Goal: Task Accomplishment & Management: Manage account settings

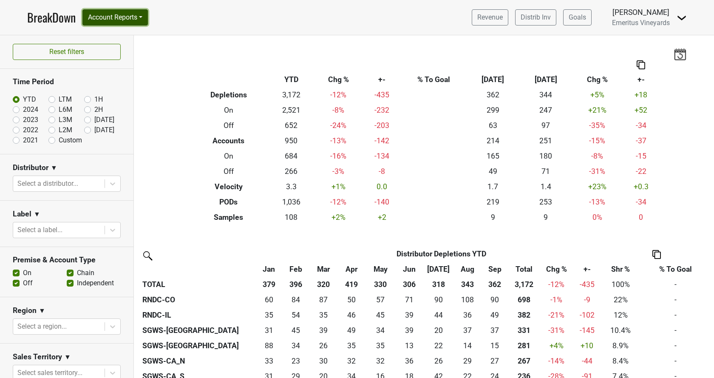
click at [117, 19] on button "Account Reports" at bounding box center [114, 17] width 65 height 16
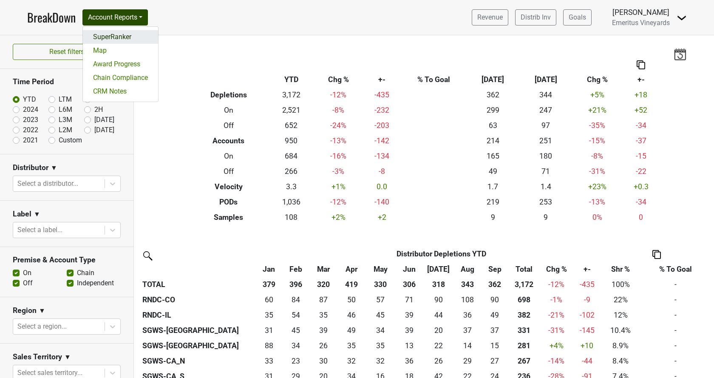
click at [114, 32] on link "SuperRanker" at bounding box center [120, 37] width 75 height 14
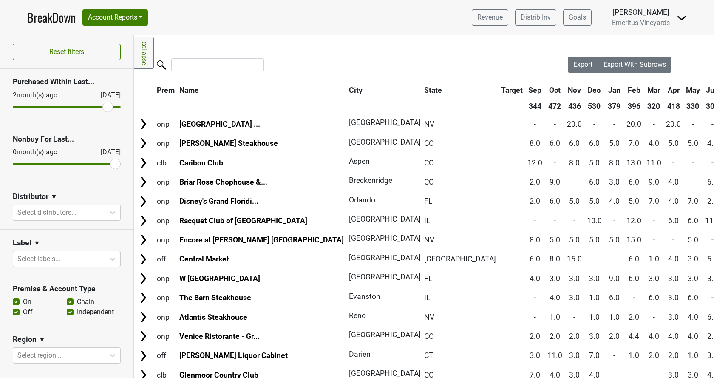
drag, startPoint x: 21, startPoint y: 107, endPoint x: 107, endPoint y: 111, distance: 86.8
type input "2"
click at [107, 107] on input "range" at bounding box center [67, 106] width 108 height 1
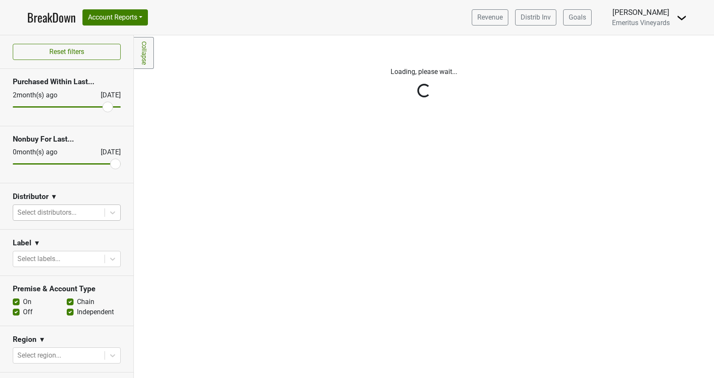
click at [46, 208] on div at bounding box center [58, 212] width 83 height 12
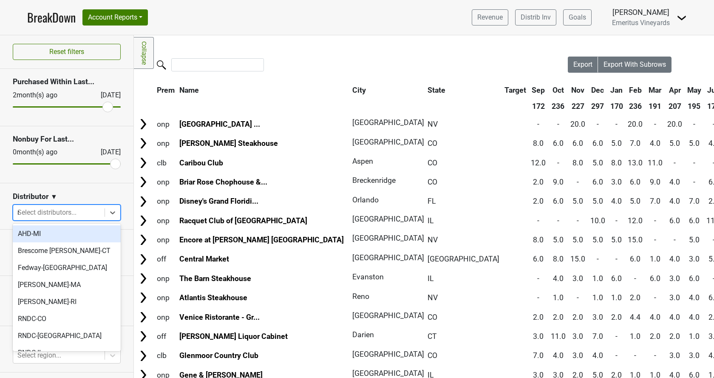
type input "ma"
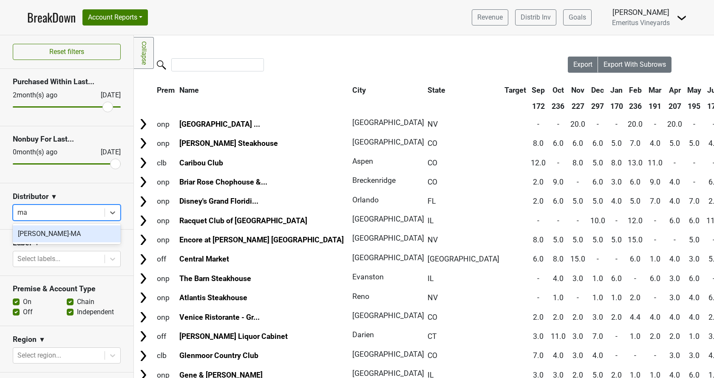
click at [61, 237] on div "MS Walker-MA" at bounding box center [67, 233] width 108 height 17
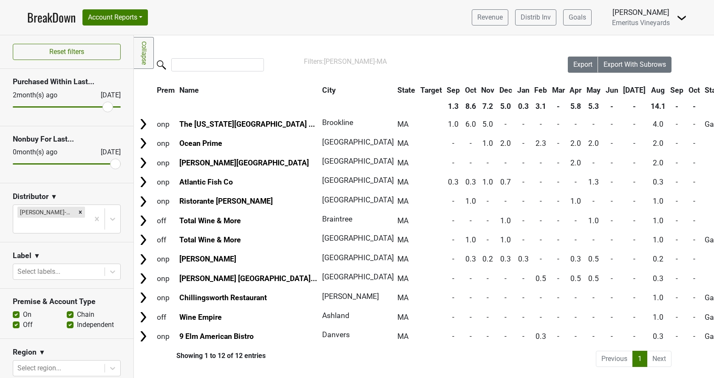
click at [264, 198] on td "Ristorante Euno" at bounding box center [249, 201] width 142 height 18
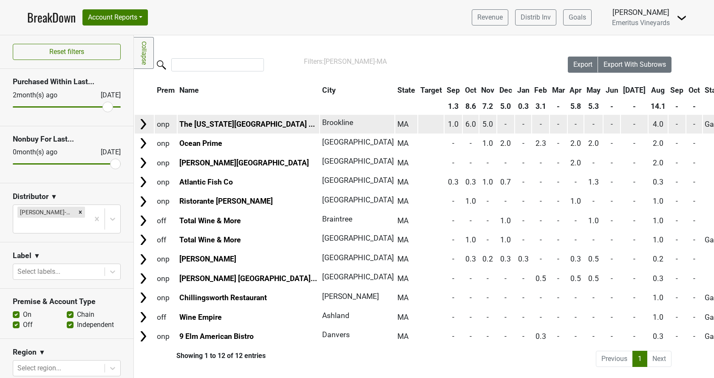
click at [147, 123] on img at bounding box center [143, 124] width 13 height 13
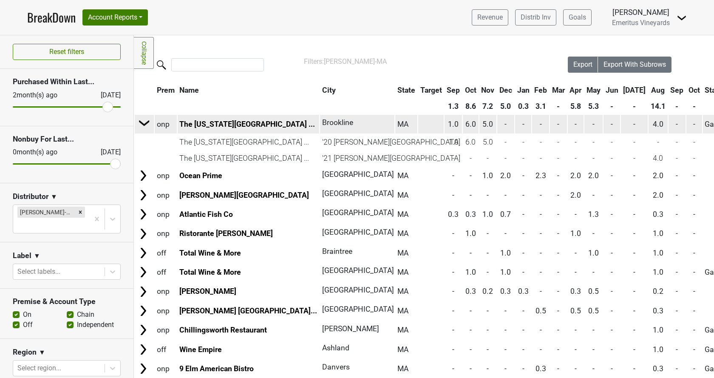
click at [147, 123] on img at bounding box center [144, 122] width 13 height 13
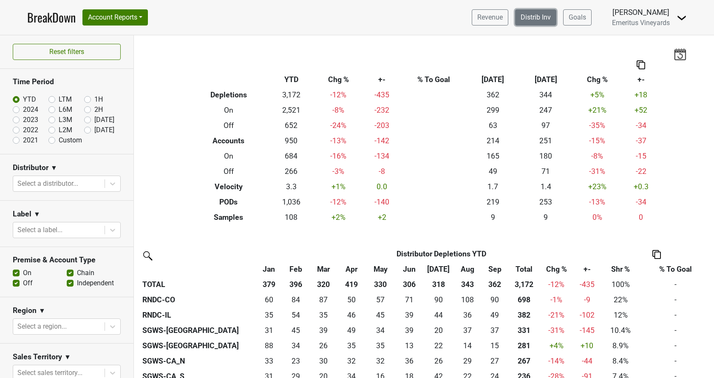
click at [548, 15] on link "Distrib Inv" at bounding box center [535, 17] width 41 height 16
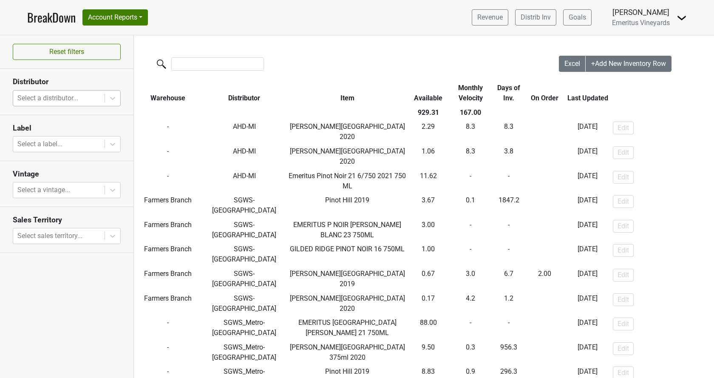
click at [73, 98] on div at bounding box center [58, 98] width 83 height 12
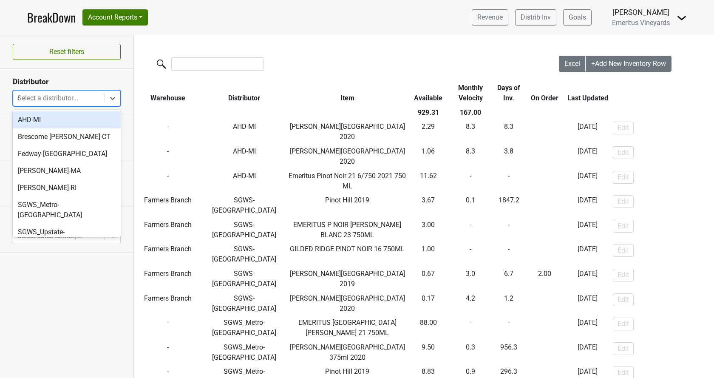
type input "co"
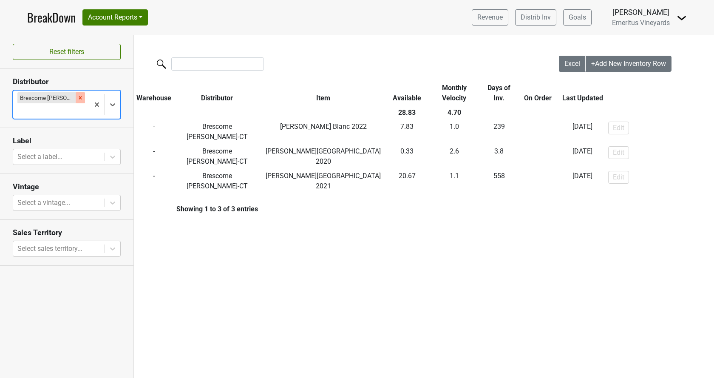
click at [77, 96] on icon "Remove Brescome Barton-CT" at bounding box center [80, 98] width 6 height 6
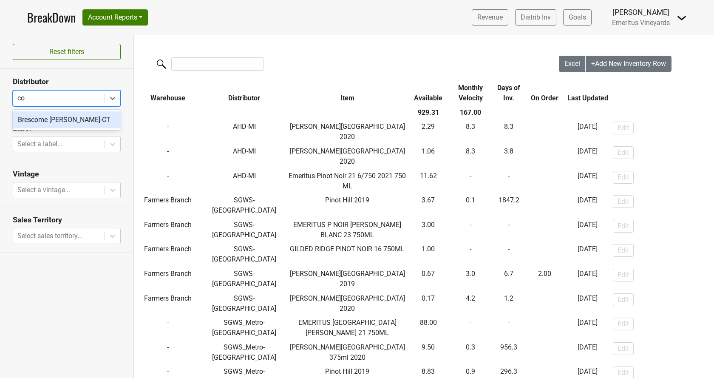
type input "co"
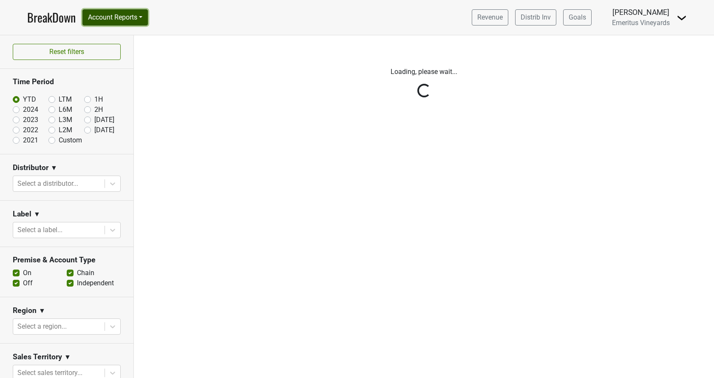
click at [126, 18] on button "Account Reports" at bounding box center [114, 17] width 65 height 16
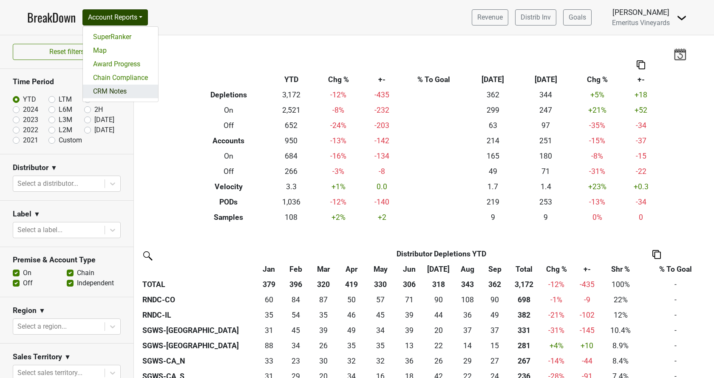
click at [123, 97] on link "CRM Notes" at bounding box center [120, 92] width 75 height 14
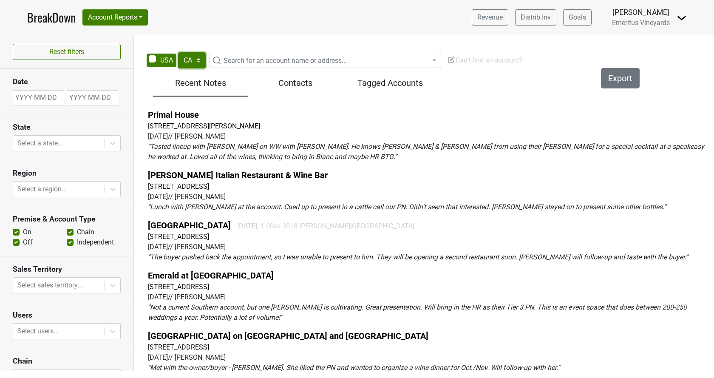
select select "NJ"
click at [279, 59] on span "Search for an account name or address..." at bounding box center [284, 61] width 123 height 8
type input "institue"
click at [264, 82] on input "search" at bounding box center [325, 76] width 227 height 14
paste input "Institute"
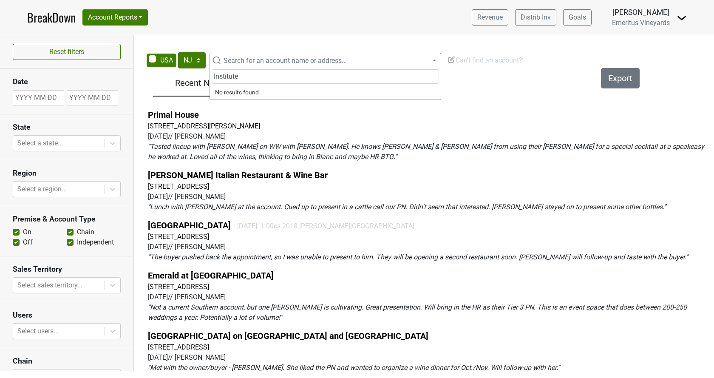
drag, startPoint x: 193, startPoint y: 74, endPoint x: 145, endPoint y: 74, distance: 48.4
click at [212, 74] on input "Institute" at bounding box center [325, 76] width 227 height 14
type input "advanced"
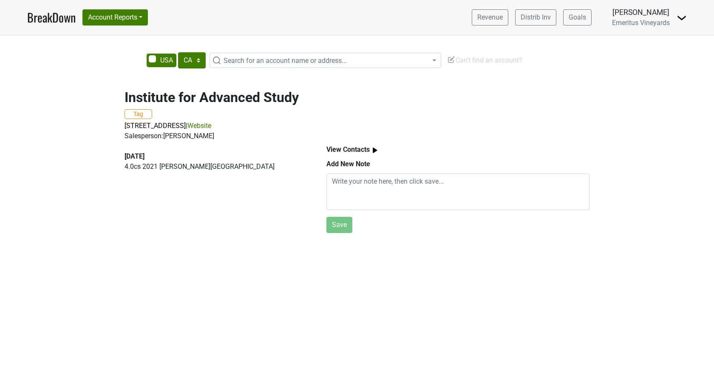
select select "CA"
click at [372, 150] on img at bounding box center [375, 150] width 11 height 11
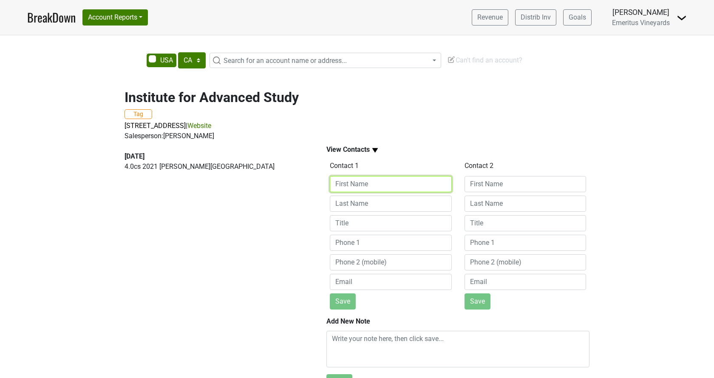
click at [376, 187] on input at bounding box center [391, 184] width 122 height 16
type input "Yann"
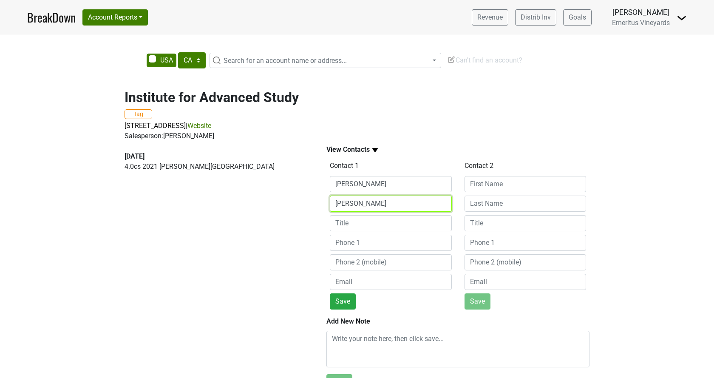
type input "Blanchet"
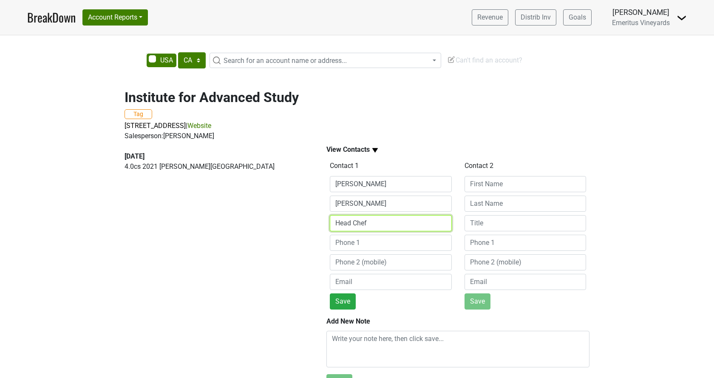
type input "Head Chef"
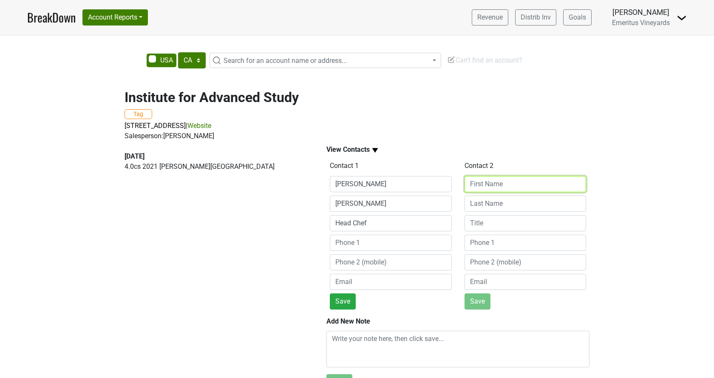
click at [539, 183] on input at bounding box center [525, 184] width 122 height 16
type input "Renee"
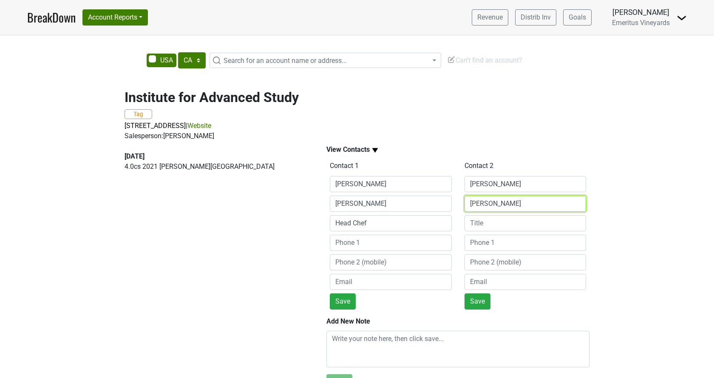
type input "Robinson"
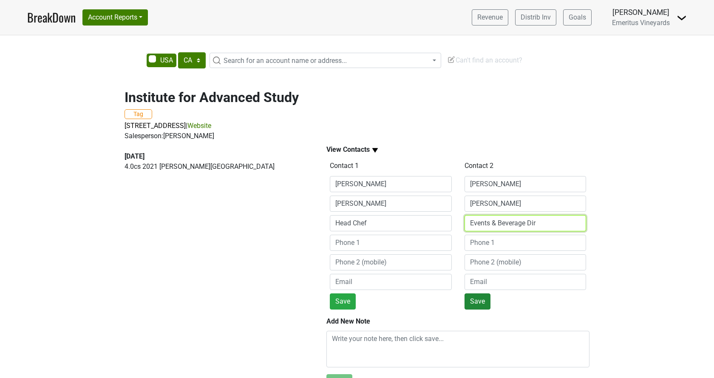
type input "Events & Beverage Dir"
click at [482, 303] on button "Save" at bounding box center [477, 301] width 26 height 16
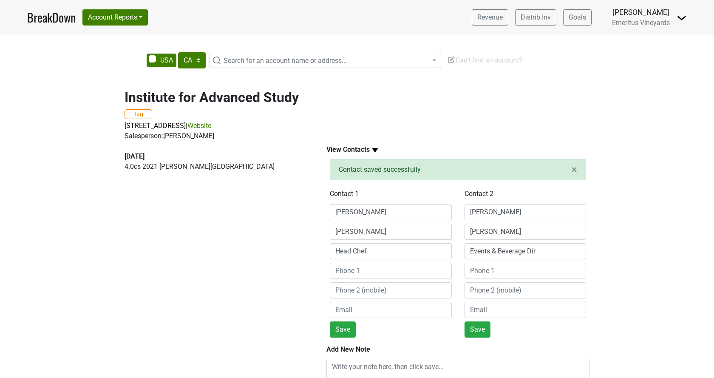
type input "Renee"
type input "Robinson"
type input "Events & Beverage Dir"
click at [345, 331] on button "Save" at bounding box center [343, 329] width 26 height 16
click at [571, 170] on button "× Close alert" at bounding box center [574, 169] width 23 height 20
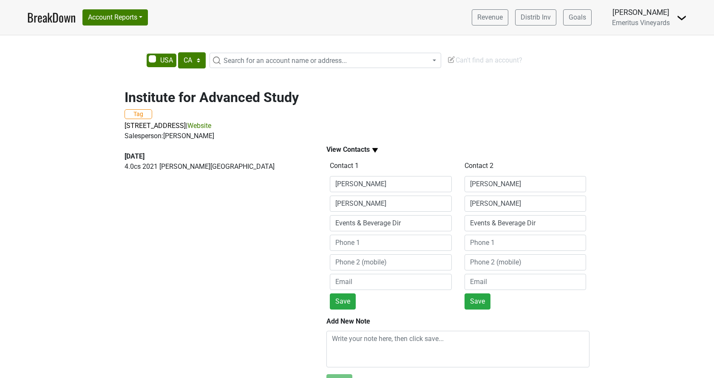
click at [371, 152] on img at bounding box center [375, 150] width 11 height 11
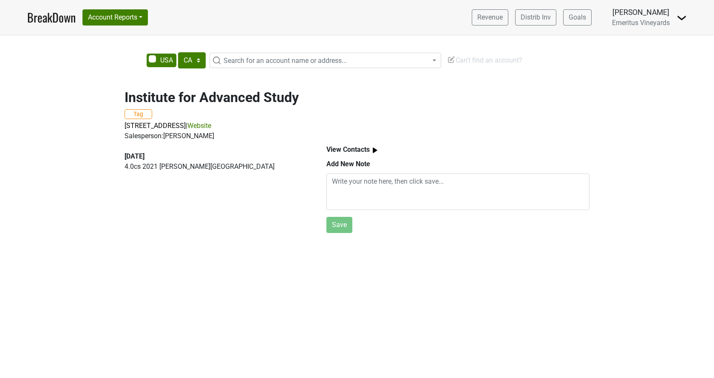
click at [373, 147] on img at bounding box center [375, 150] width 11 height 11
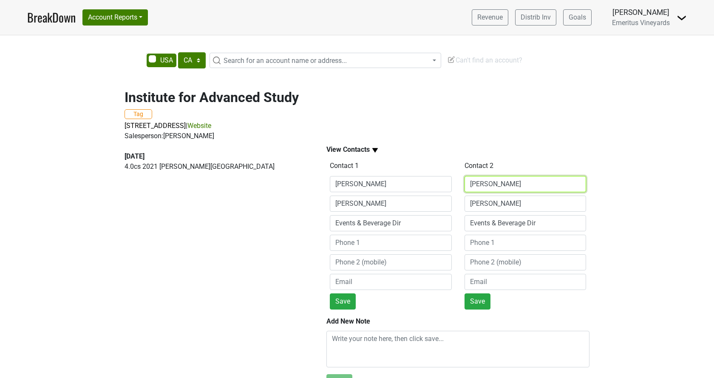
drag, startPoint x: 501, startPoint y: 183, endPoint x: 427, endPoint y: 171, distance: 75.7
click at [464, 176] on input "Renee" at bounding box center [525, 184] width 122 height 16
type input "]"
type input "a"
type input "Yann"
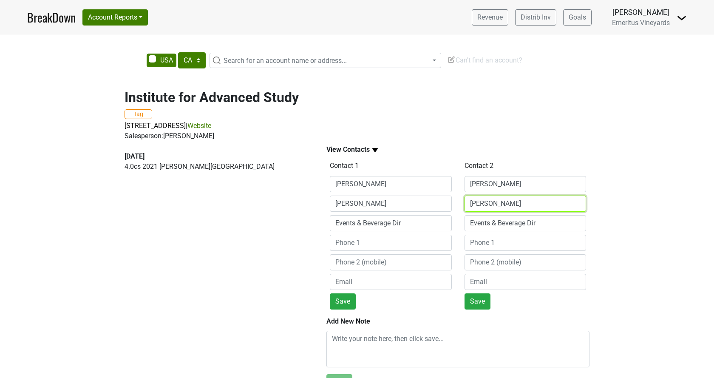
type input "Blanchet"
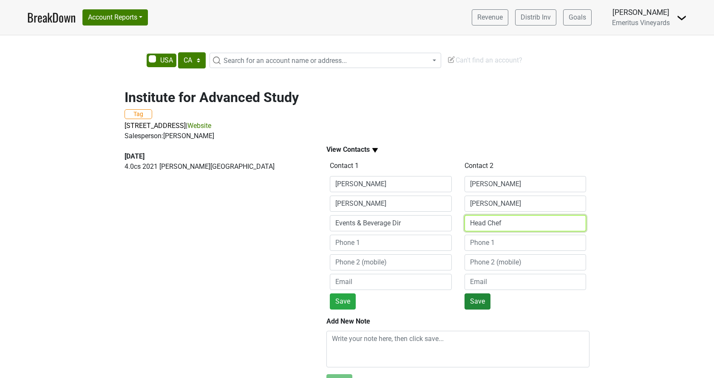
type input "Head Chef"
click at [469, 301] on button "Save" at bounding box center [477, 301] width 26 height 16
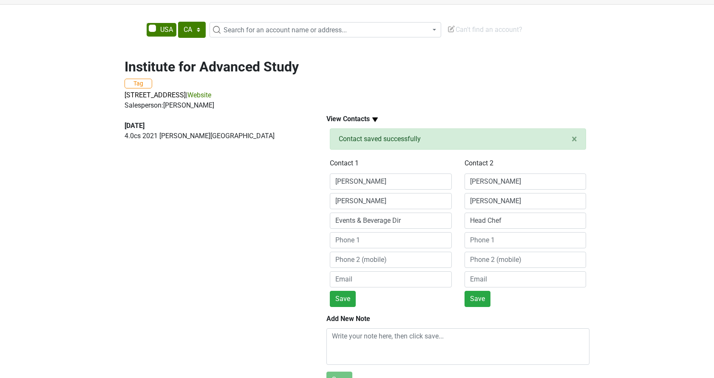
scroll to position [44, 0]
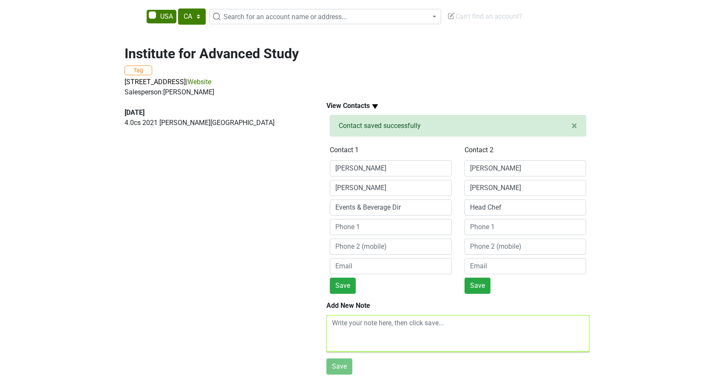
click at [397, 323] on textarea at bounding box center [457, 333] width 263 height 37
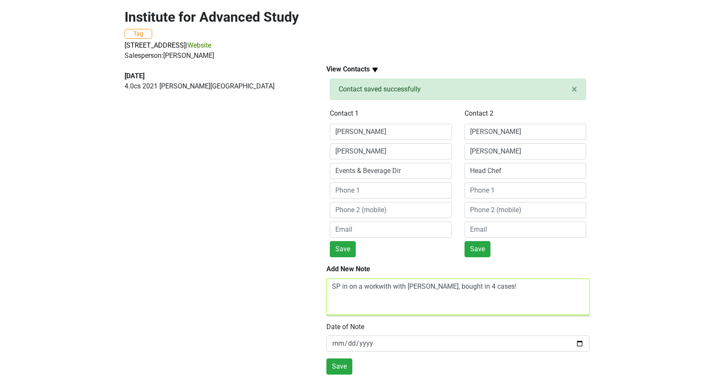
type textarea "SP in on a workwith with Gregg, bought in 4 cases!"
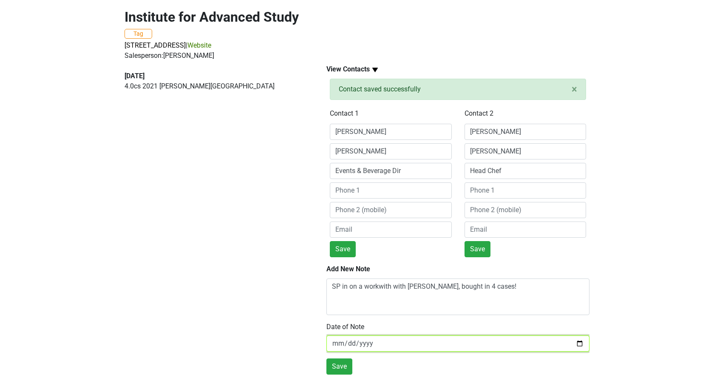
click at [411, 342] on input "[DATE]" at bounding box center [457, 343] width 263 height 16
click at [577, 344] on input "[DATE]" at bounding box center [457, 343] width 263 height 16
type input "[DATE]"
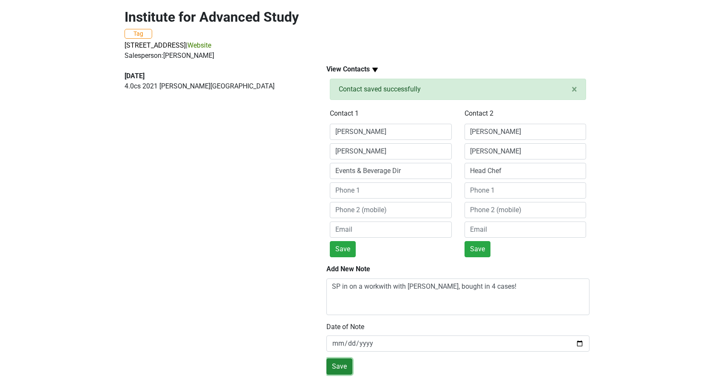
click at [338, 365] on button "Save" at bounding box center [339, 366] width 26 height 16
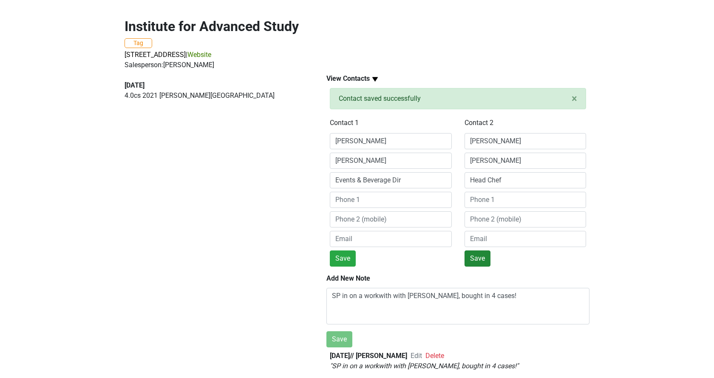
scroll to position [71, 0]
drag, startPoint x: 469, startPoint y: 251, endPoint x: 466, endPoint y: 257, distance: 6.9
click at [467, 251] on button "Save" at bounding box center [477, 258] width 26 height 16
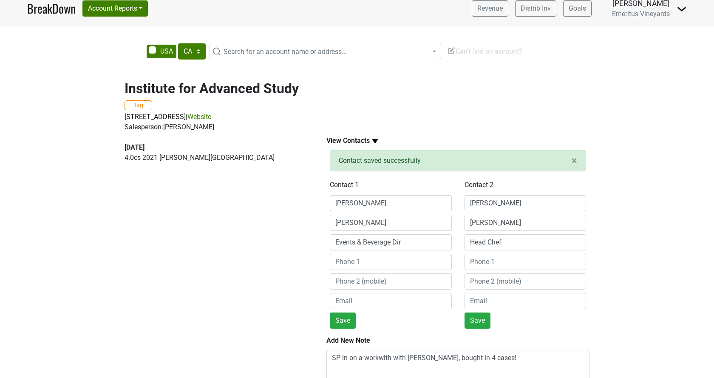
scroll to position [0, 0]
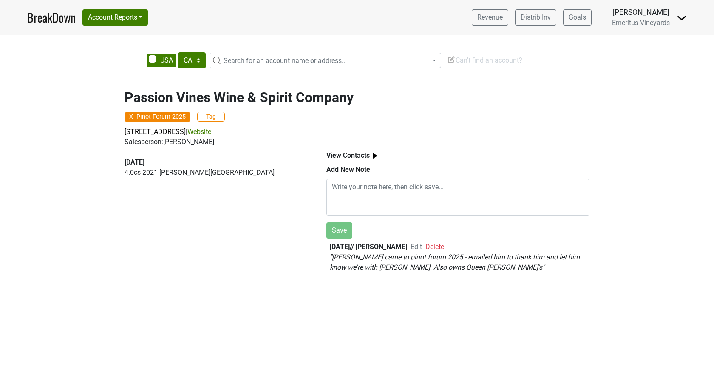
select select "CA"
click at [368, 157] on b "View Contacts" at bounding box center [347, 155] width 43 height 8
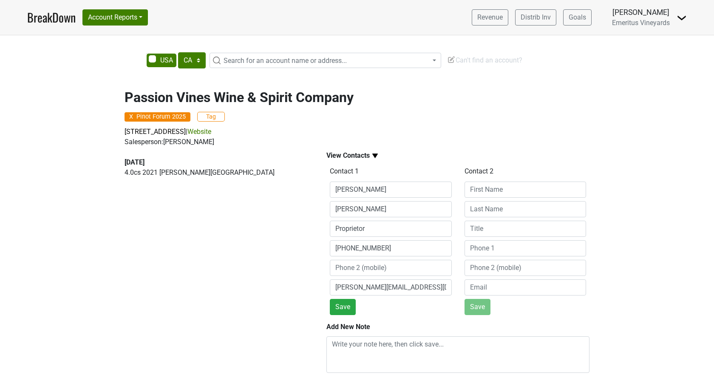
click at [367, 155] on b "View Contacts" at bounding box center [347, 155] width 43 height 8
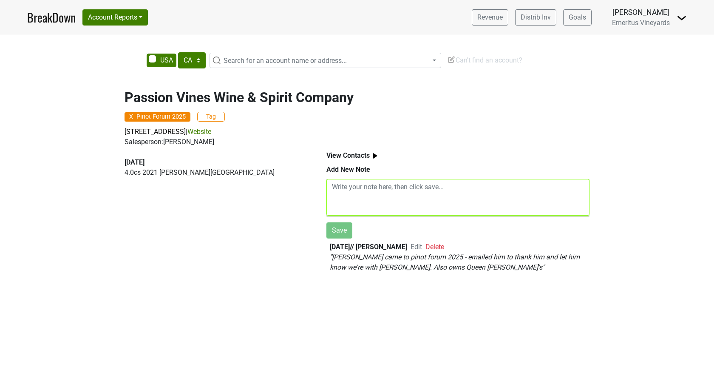
click at [368, 194] on textarea at bounding box center [457, 197] width 263 height 37
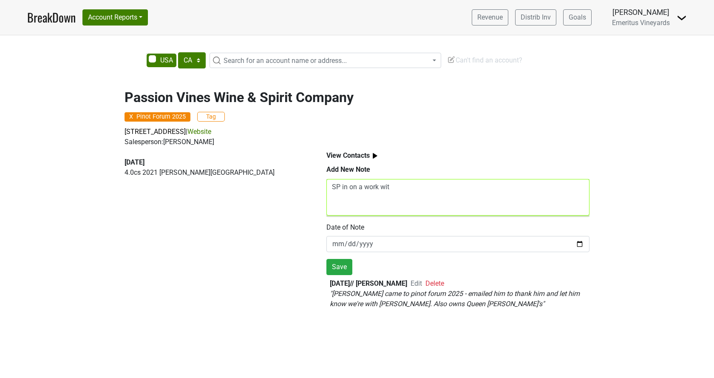
type textarea "SP in on a work with"
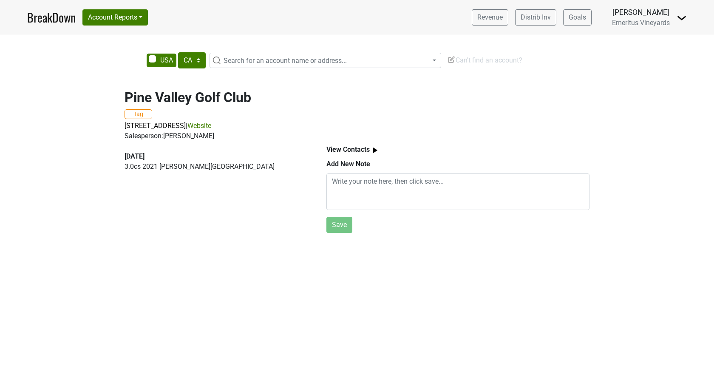
select select "CA"
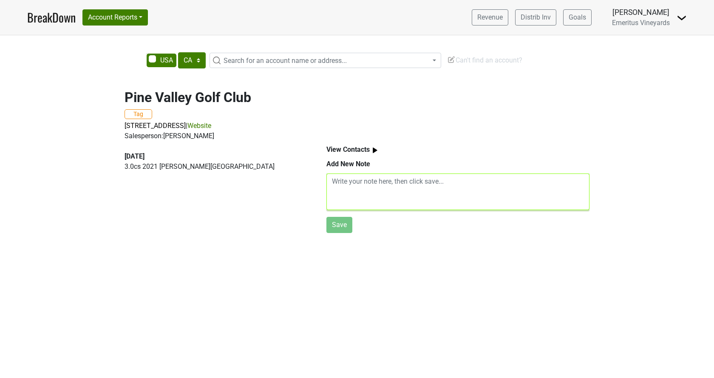
click at [351, 198] on textarea at bounding box center [457, 191] width 263 height 37
click at [467, 181] on textarea "SP in on a workwith with [PERSON_NAME] - bought in 3 ases!" at bounding box center [457, 191] width 263 height 37
click at [370, 181] on textarea "SP in on a workwith with [PERSON_NAME] - bought in 3 cases!" at bounding box center [457, 191] width 263 height 37
type textarea "SP in on a work with with [PERSON_NAME] - bought in 3 cases!"
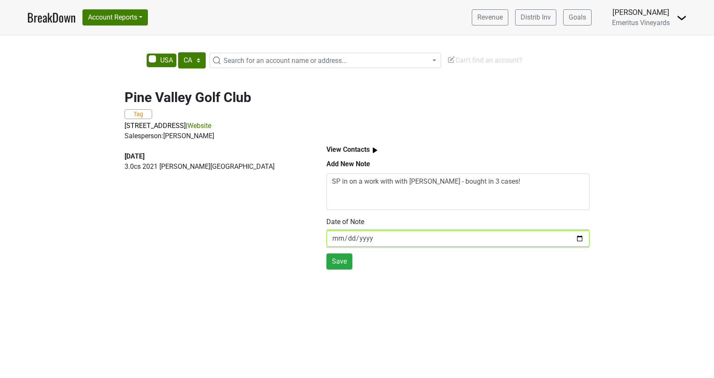
click at [381, 234] on input "[DATE]" at bounding box center [457, 238] width 263 height 16
click at [380, 237] on input "[DATE]" at bounding box center [457, 238] width 263 height 16
click at [349, 240] on input "[DATE]" at bounding box center [457, 238] width 263 height 16
drag, startPoint x: 427, startPoint y: 237, endPoint x: 329, endPoint y: 238, distance: 98.1
click at [329, 238] on input "[DATE]" at bounding box center [457, 238] width 263 height 16
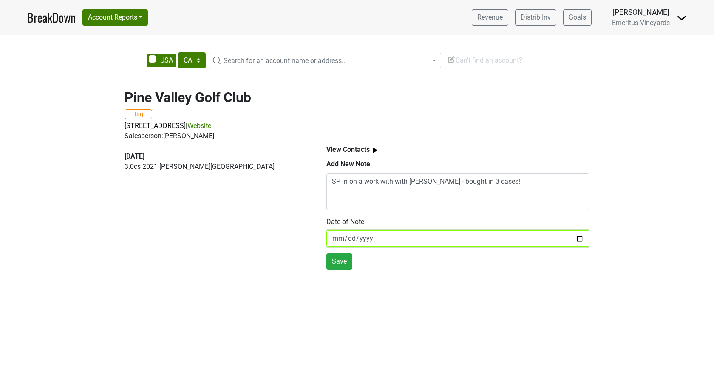
type input "[DATE]"
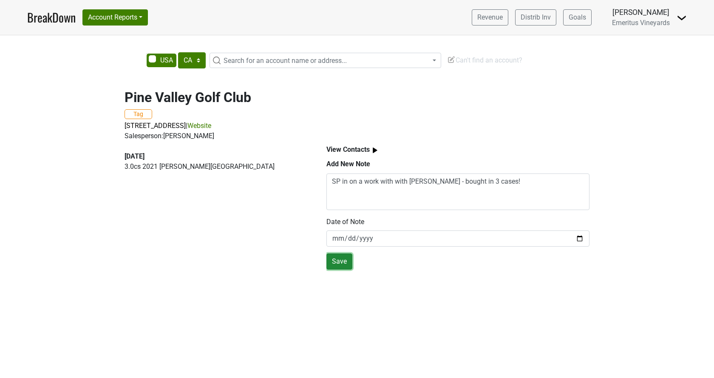
click at [335, 265] on button "Save" at bounding box center [339, 261] width 26 height 16
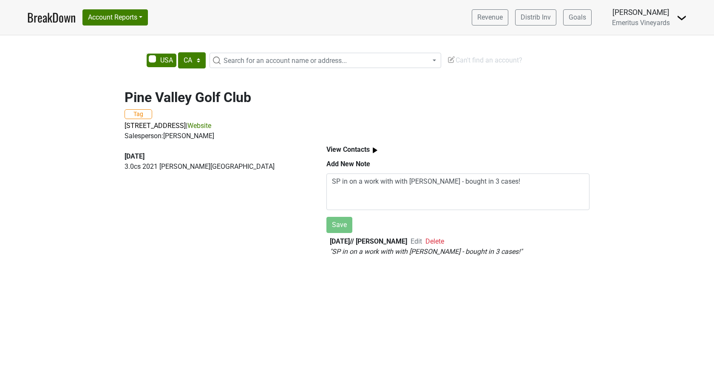
click at [366, 158] on div "View Contacts Add New Note SP in on a work with with [PERSON_NAME] - bought in …" at bounding box center [458, 202] width 283 height 122
click at [362, 148] on b "View Contacts" at bounding box center [347, 149] width 43 height 8
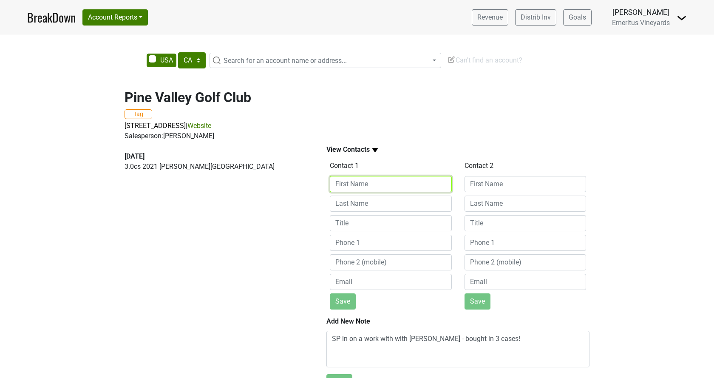
click at [350, 184] on input at bounding box center [391, 184] width 122 height 16
type input "[PERSON_NAME]"
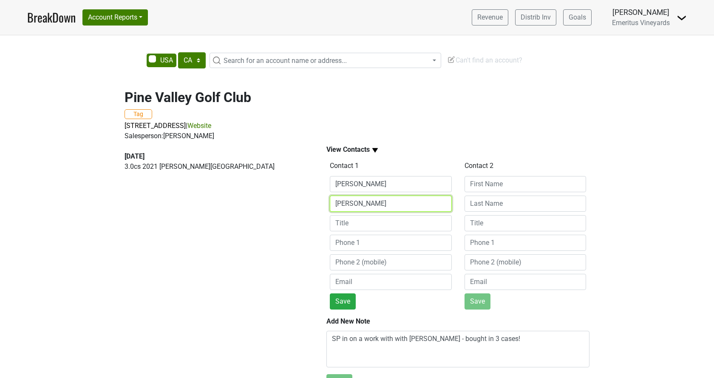
type input "[PERSON_NAME]"
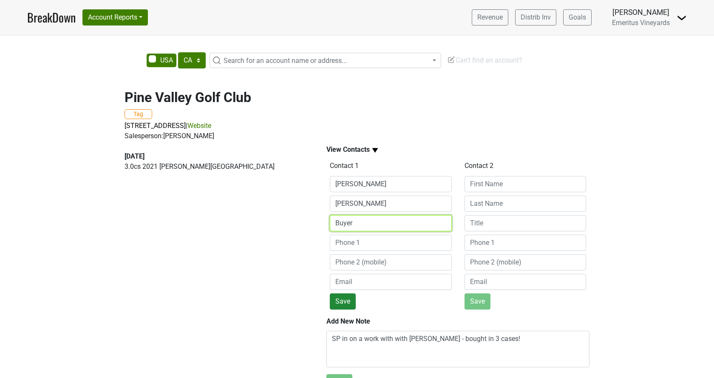
type input "Buyer"
click at [348, 304] on button "Save" at bounding box center [343, 301] width 26 height 16
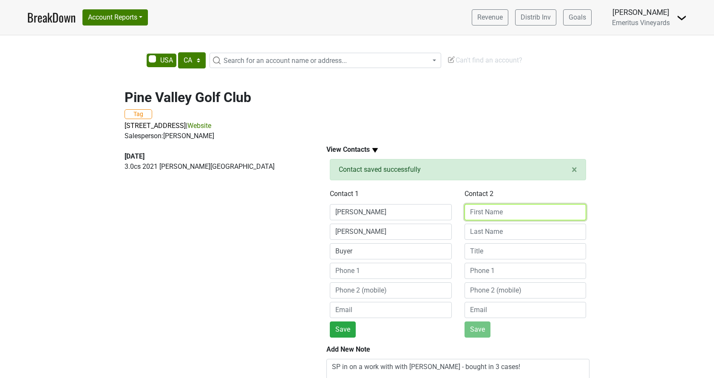
click at [490, 207] on input at bounding box center [525, 212] width 122 height 16
type input "[PERSON_NAME]"
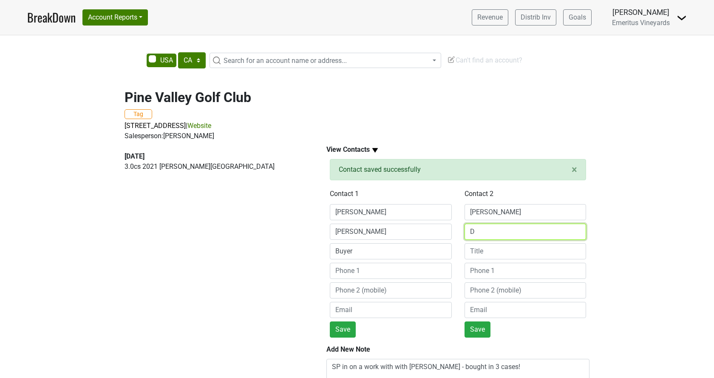
type input "D"
type input "[PERSON_NAME]"
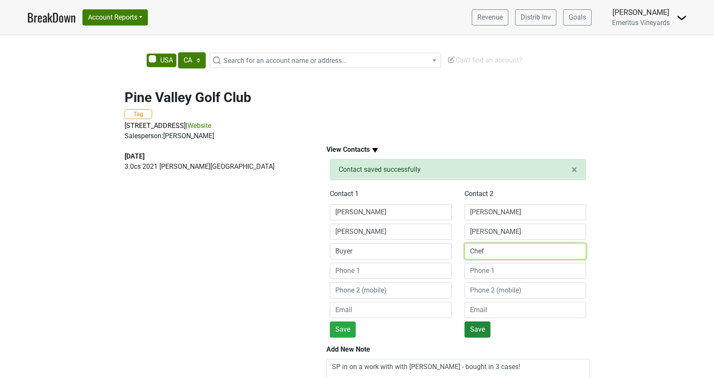
type input "Chef"
click at [472, 325] on button "Save" at bounding box center [477, 329] width 26 height 16
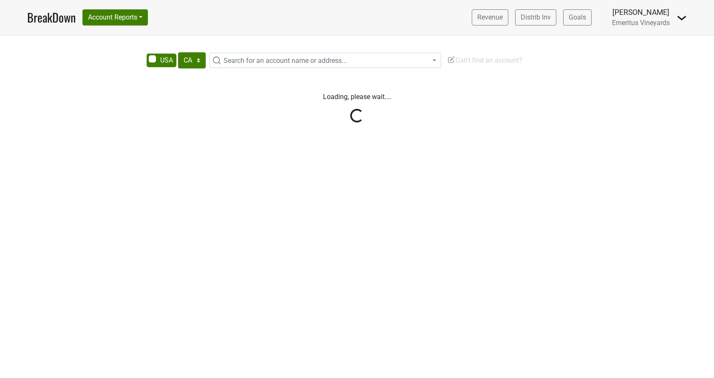
select select "CA"
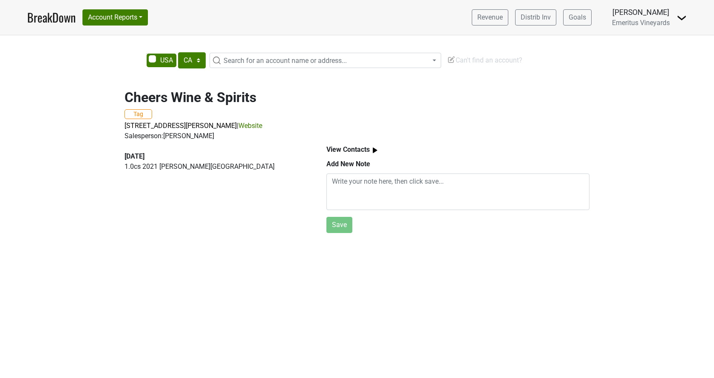
select select "CA"
drag, startPoint x: 362, startPoint y: 150, endPoint x: 359, endPoint y: 153, distance: 4.4
click at [361, 150] on b "View Contacts" at bounding box center [347, 149] width 43 height 8
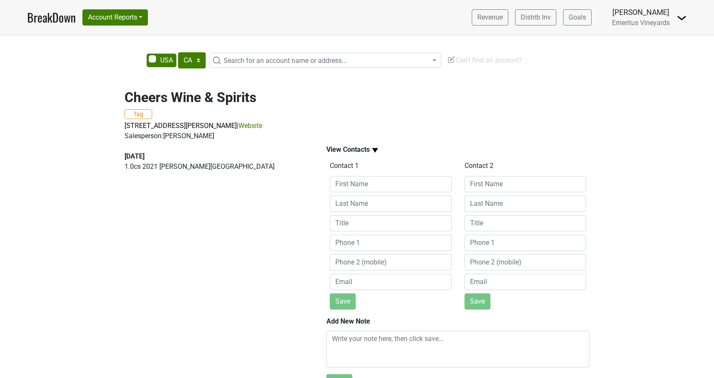
click at [356, 175] on div "Contact 1 Save" at bounding box center [390, 234] width 135 height 150
click at [355, 179] on input at bounding box center [391, 184] width 122 height 16
type input "Nil"
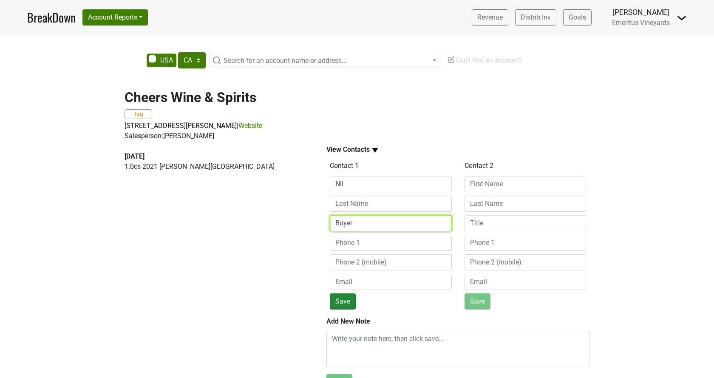
type input "Buyer"
click at [334, 306] on button "Save" at bounding box center [343, 301] width 26 height 16
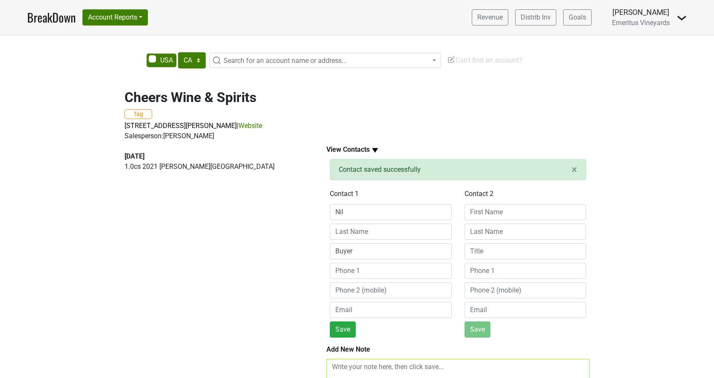
click at [368, 373] on textarea at bounding box center [457, 377] width 263 height 37
paste textarea "SP in on a work with with [PERSON_NAME] - bought in 3 cases!"
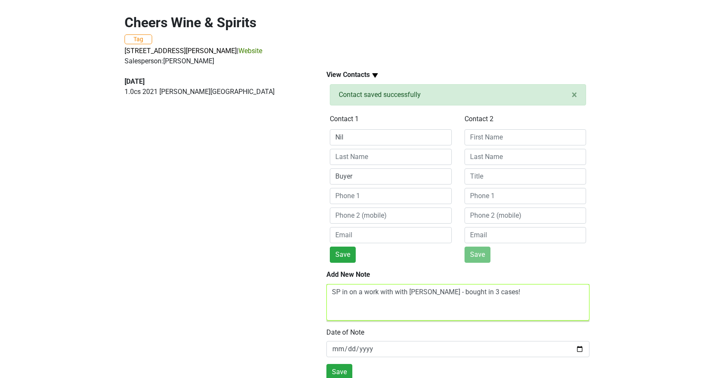
scroll to position [80, 0]
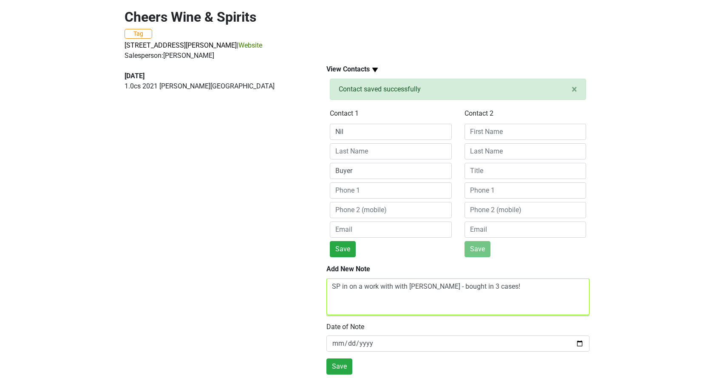
drag, startPoint x: 459, startPoint y: 287, endPoint x: 569, endPoint y: 308, distance: 111.5
click at [569, 308] on textarea "SP in on a work with with [PERSON_NAME] - bought in 3 cases!" at bounding box center [457, 296] width 263 height 37
type textarea "SP in on a work with with [PERSON_NAME] - bought in a case"
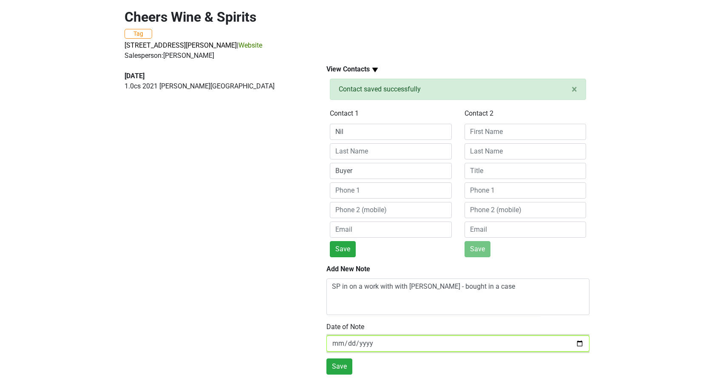
click at [340, 341] on input "[DATE]" at bounding box center [457, 343] width 263 height 16
type input "[DATE]"
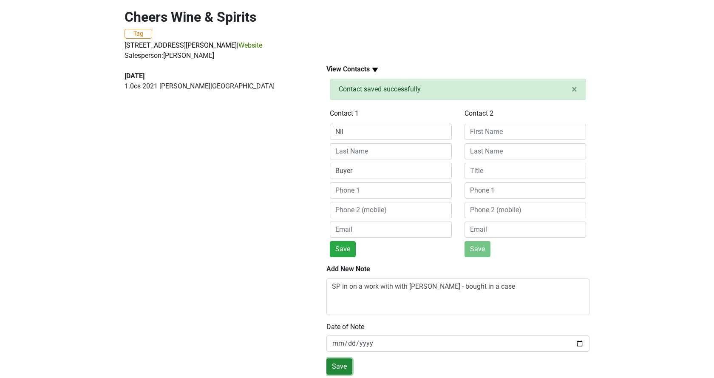
click at [338, 365] on button "Save" at bounding box center [339, 366] width 26 height 16
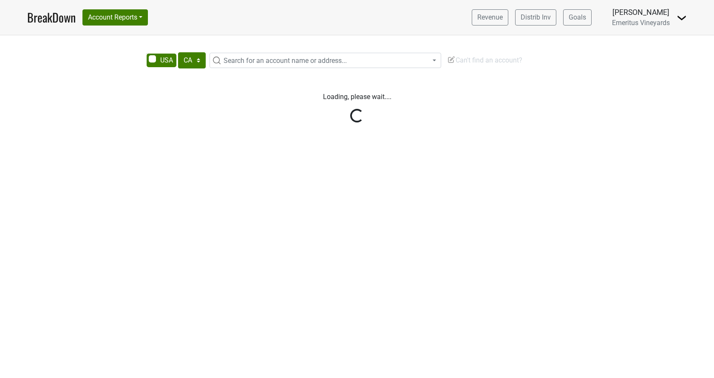
select select "CA"
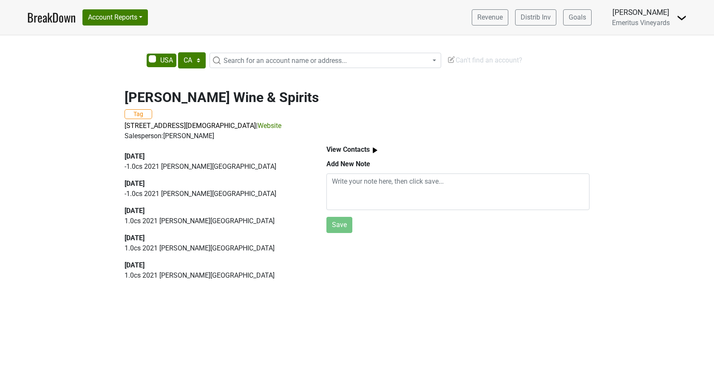
click at [375, 155] on img at bounding box center [375, 150] width 11 height 11
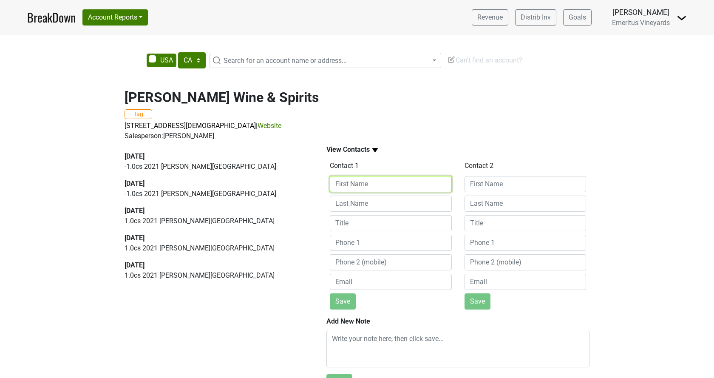
click at [358, 182] on input at bounding box center [391, 184] width 122 height 16
type input "Nina"
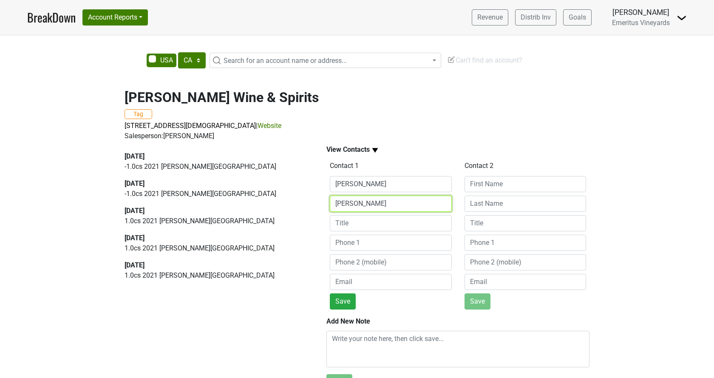
type input "Nygnecki"
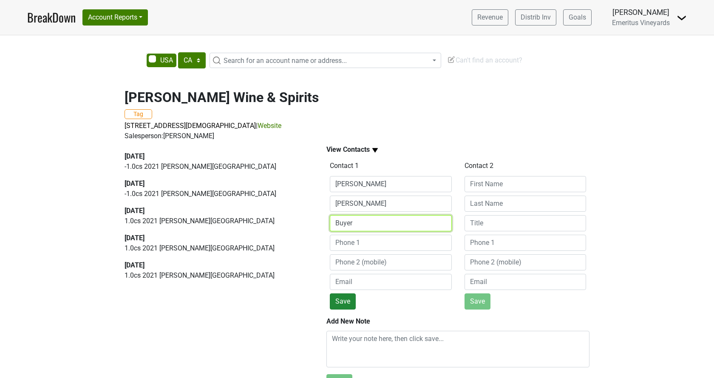
type input "Buyer"
click at [344, 303] on button "Save" at bounding box center [343, 301] width 26 height 16
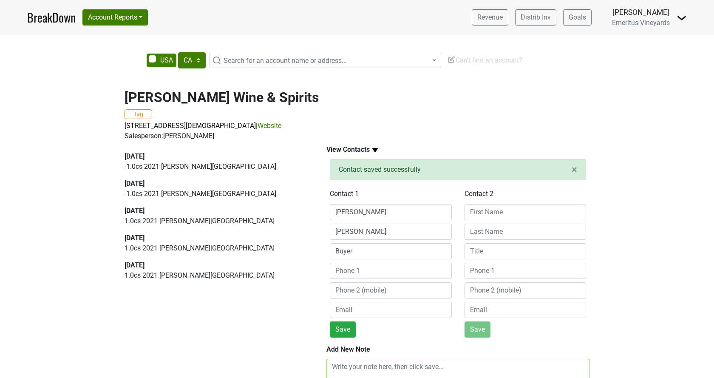
click at [382, 366] on textarea at bounding box center [457, 377] width 263 height 37
paste textarea "SP in on a work with with [PERSON_NAME] - bought in 3 cases!"
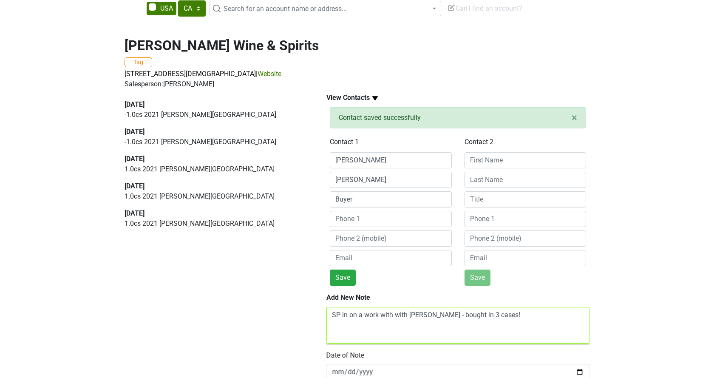
scroll to position [80, 0]
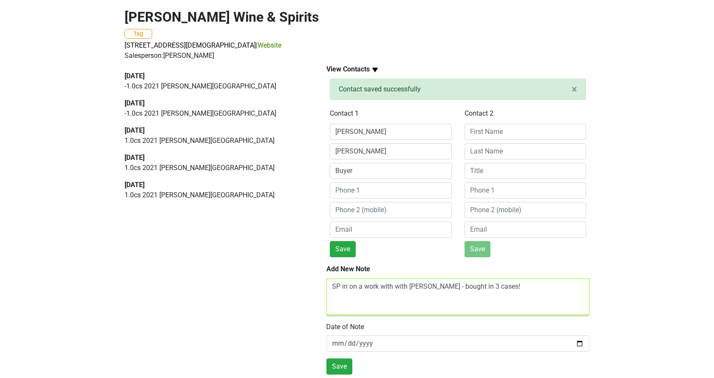
drag, startPoint x: 459, startPoint y: 288, endPoint x: 524, endPoint y: 300, distance: 65.6
click at [524, 300] on textarea "SP in on a work with with [PERSON_NAME] - bought in 3 cases!" at bounding box center [457, 296] width 263 height 37
type textarea "SP in on a work with with Gregg - bought in a case"
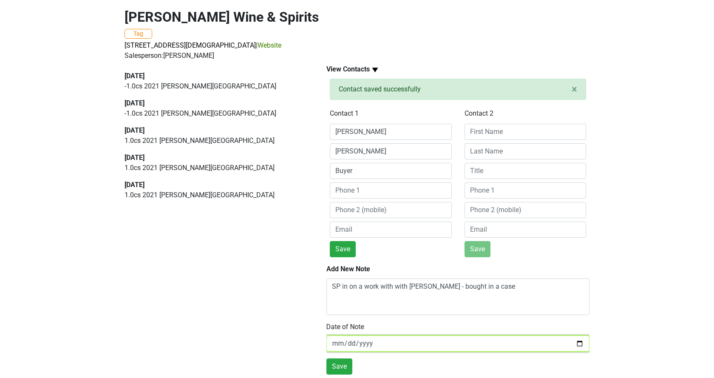
click at [327, 342] on input "[DATE]" at bounding box center [457, 343] width 263 height 16
type input "[DATE]"
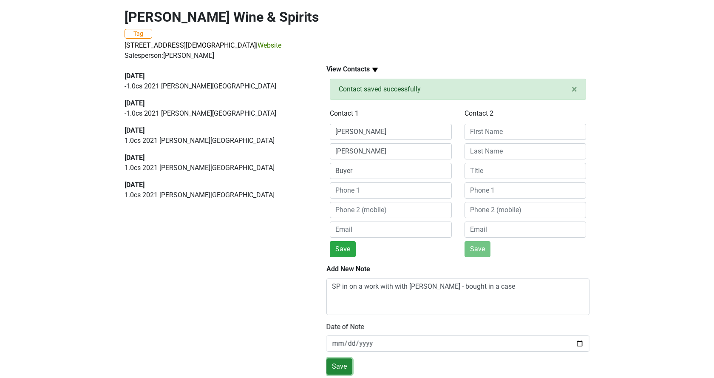
click at [332, 362] on button "Save" at bounding box center [339, 366] width 26 height 16
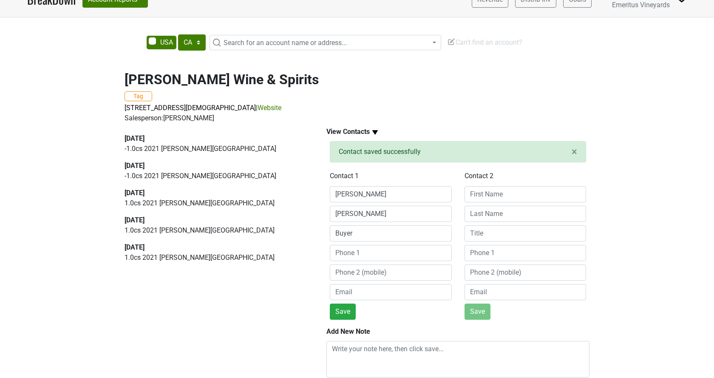
scroll to position [0, 0]
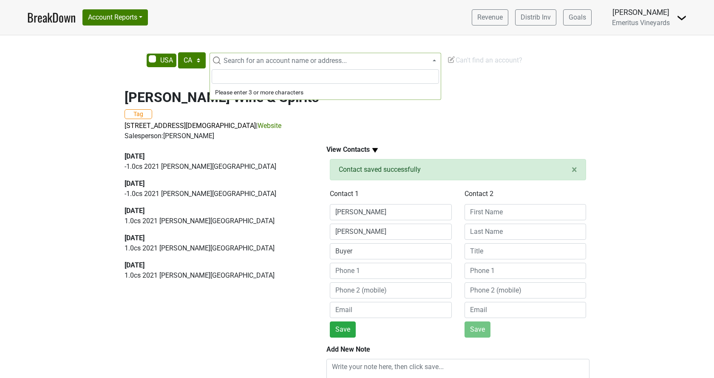
click at [272, 54] on span "Search for an account name or address..." at bounding box center [325, 60] width 232 height 15
type input "laurel cree"
select select "NJ"
click at [248, 60] on span "Search for an account name or address..." at bounding box center [284, 61] width 123 height 8
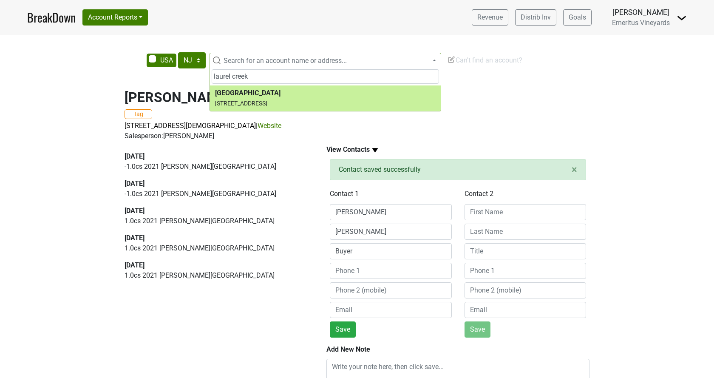
type input "laurel creek"
select select "229319"
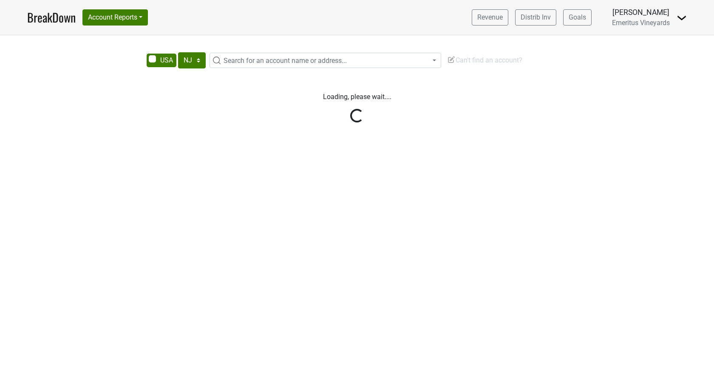
select select "NJ"
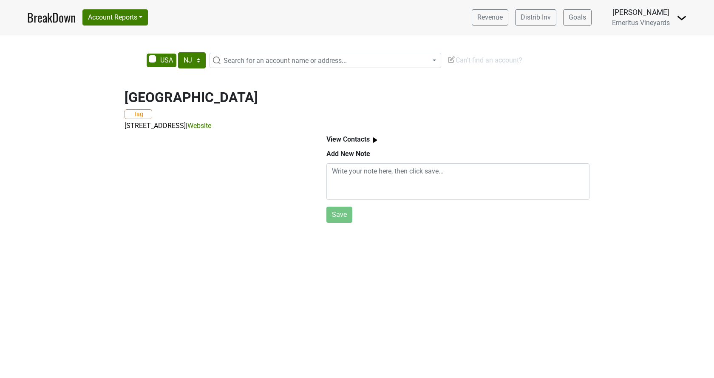
click at [373, 142] on img at bounding box center [375, 140] width 11 height 11
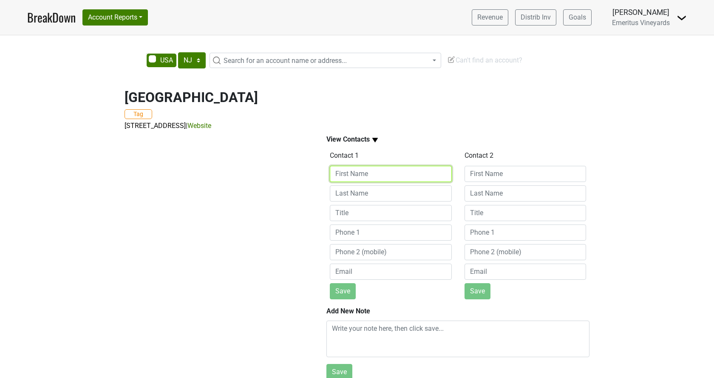
click at [367, 175] on input at bounding box center [391, 174] width 122 height 16
type input "[PERSON_NAME]"
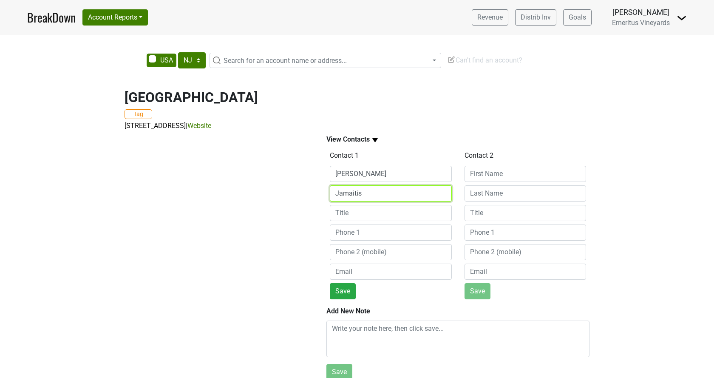
type input "Jamaitis"
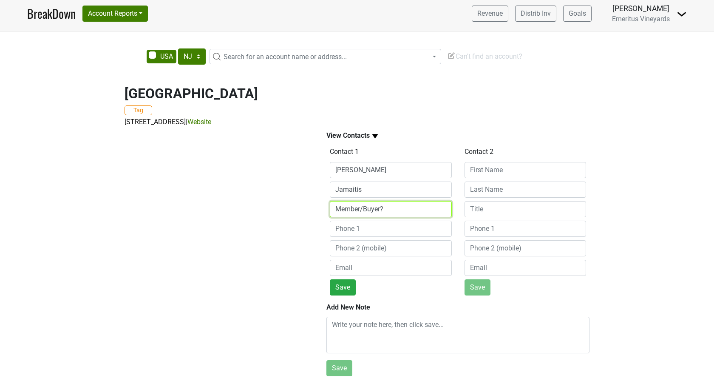
scroll to position [6, 0]
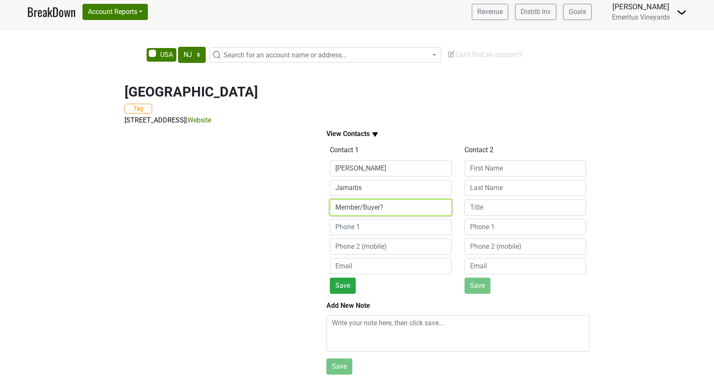
type input "Member/Buyer?"
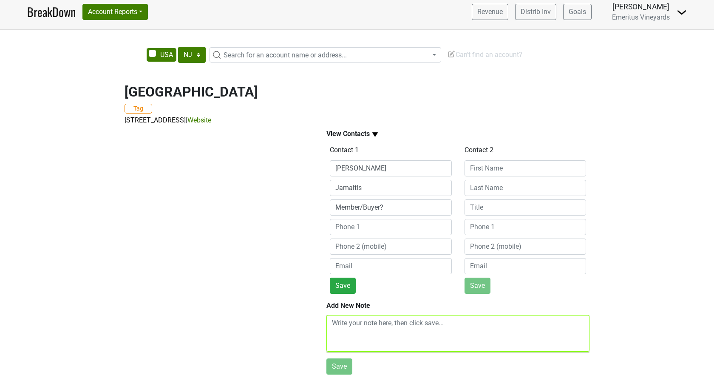
click at [368, 329] on textarea at bounding box center [457, 333] width 263 height 37
paste textarea "SP in on a work with with [PERSON_NAME] - bought in 3 cases!"
click at [366, 341] on textarea "SP in on a work with with [PERSON_NAME] - will bring in a case on their next or…" at bounding box center [457, 333] width 263 height 37
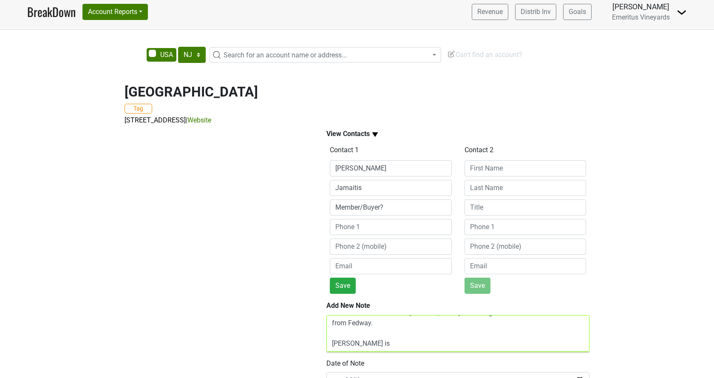
paste textarea "itis"
click at [406, 345] on textarea "SP in on a work with with [PERSON_NAME] - will bring in a case on their next or…" at bounding box center [457, 333] width 263 height 37
type textarea "SP in on a work with with [PERSON_NAME] - will bring in a case on their next or…"
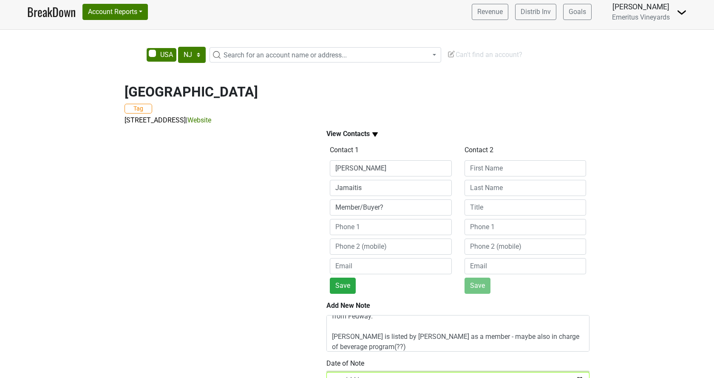
scroll to position [42, 0]
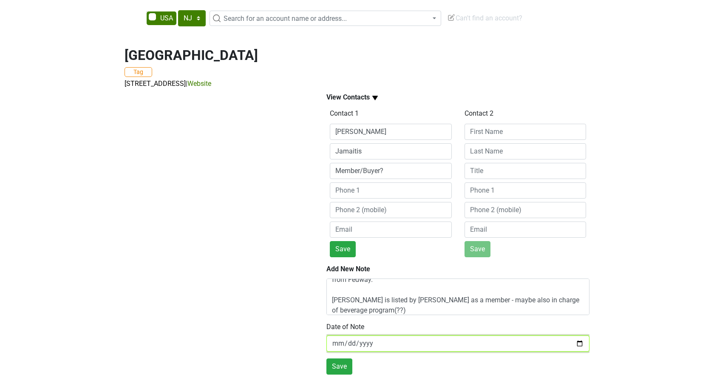
type input "[DATE]"
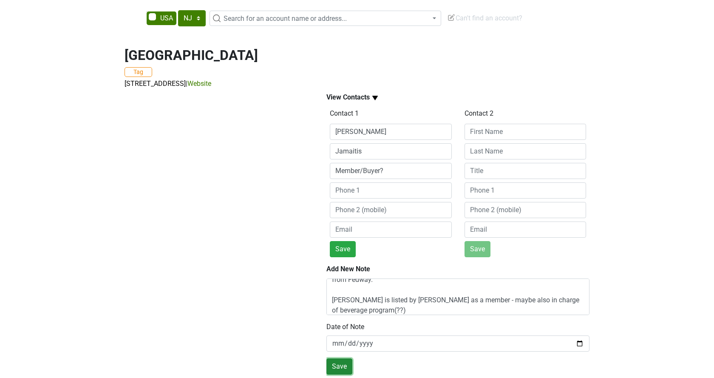
click at [336, 370] on button "Save" at bounding box center [339, 366] width 26 height 16
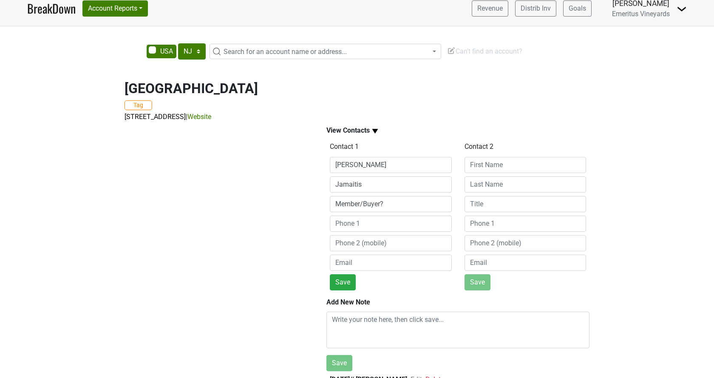
scroll to position [0, 0]
